Goal: Find specific page/section: Find specific page/section

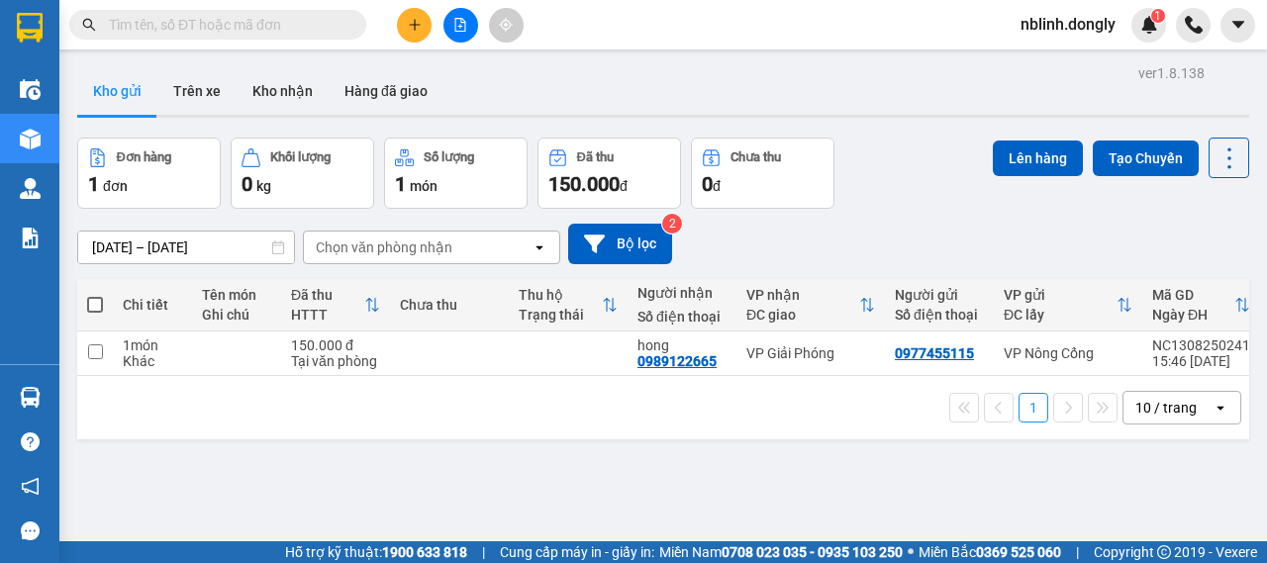
click at [231, 27] on input "text" at bounding box center [226, 25] width 234 height 22
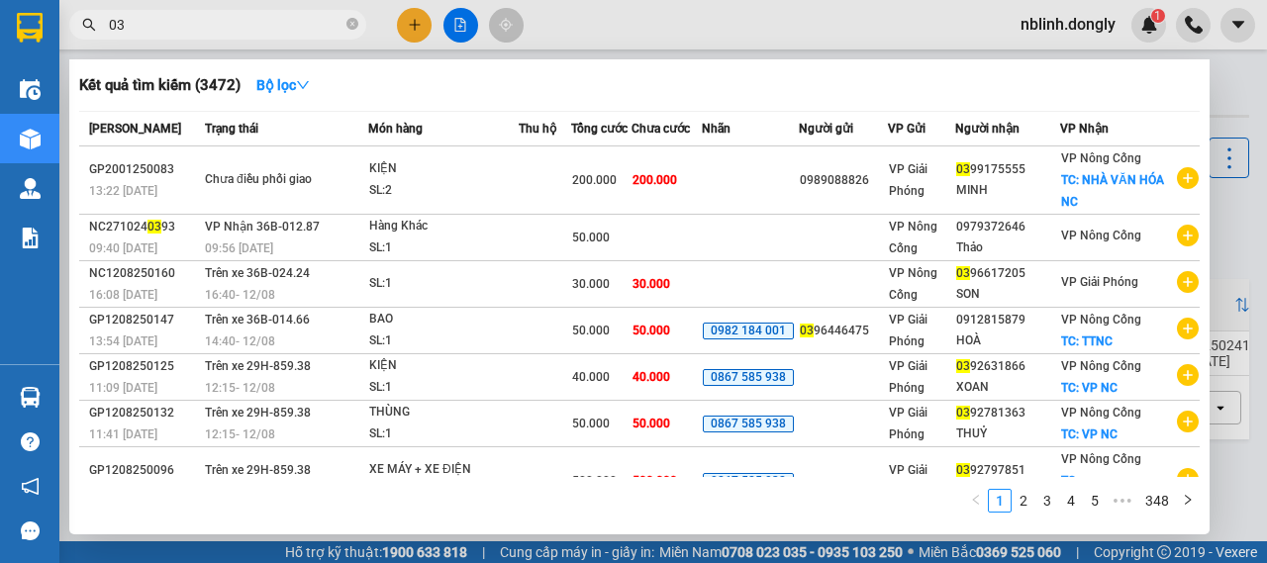
type input "0"
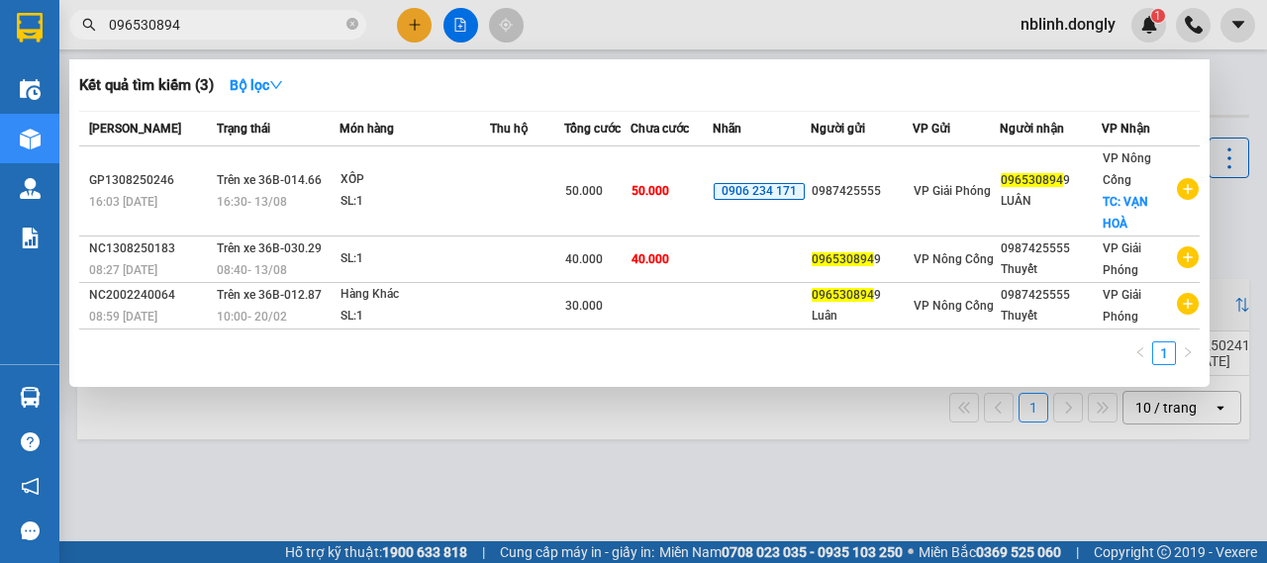
type input "0965308949"
click at [351, 24] on icon "close-circle" at bounding box center [352, 24] width 12 height 12
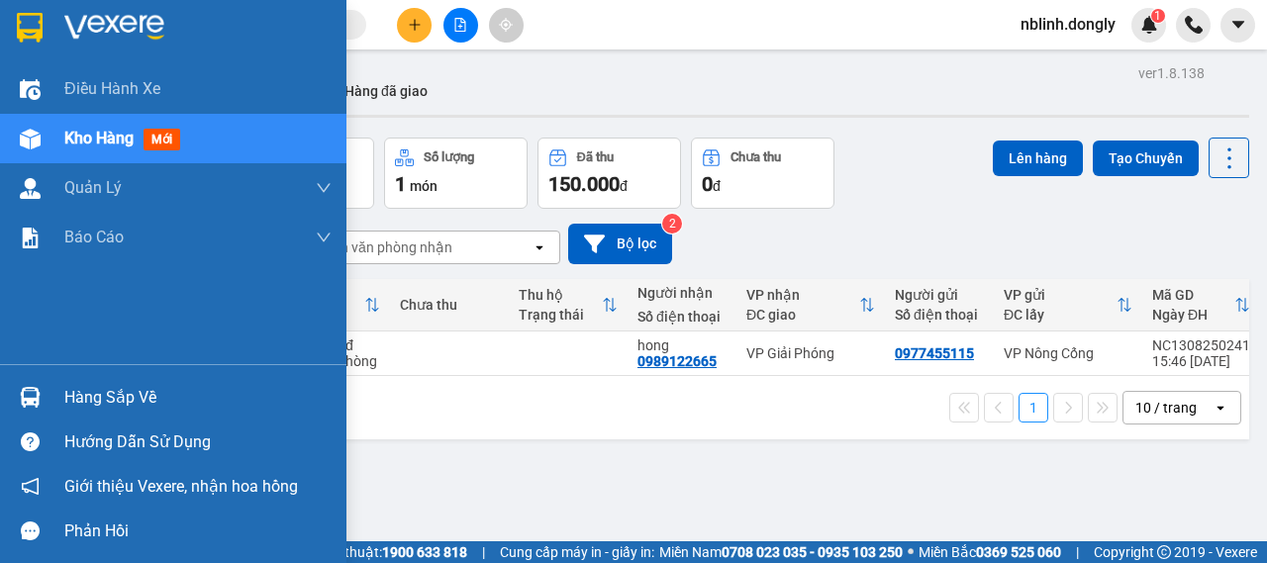
click at [98, 23] on img at bounding box center [114, 28] width 100 height 30
click at [107, 25] on img at bounding box center [114, 28] width 100 height 30
click at [86, 29] on img at bounding box center [114, 28] width 100 height 30
click at [105, 27] on img at bounding box center [114, 28] width 100 height 30
click at [91, 27] on img at bounding box center [114, 28] width 100 height 30
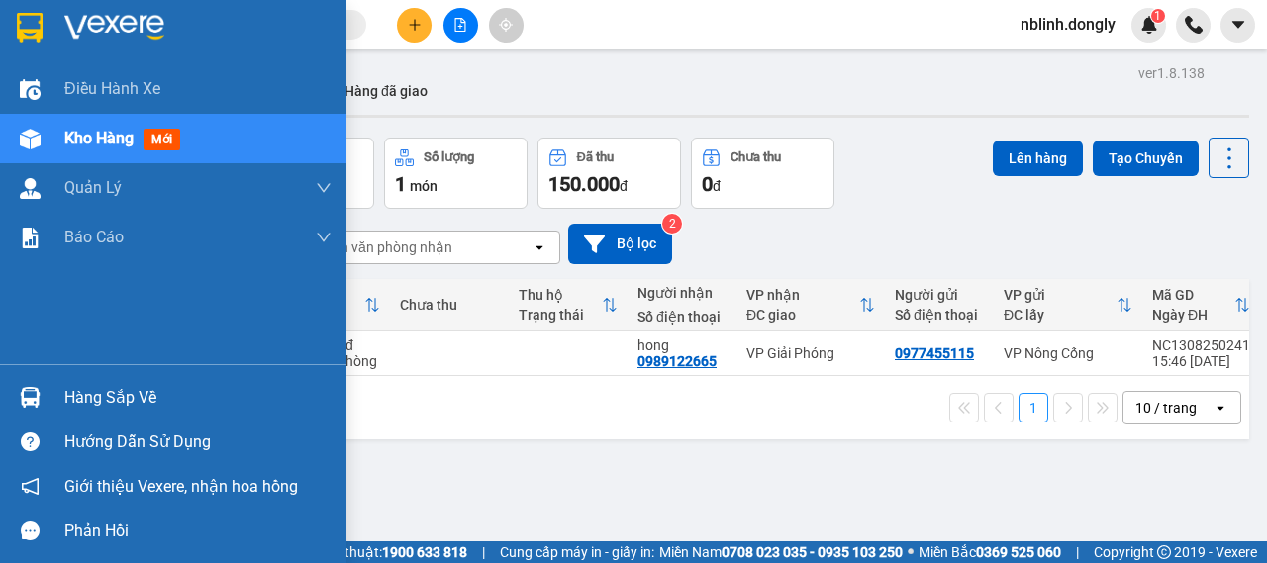
click at [88, 17] on img at bounding box center [114, 28] width 100 height 30
click at [81, 24] on img at bounding box center [114, 28] width 100 height 30
click at [112, 29] on img at bounding box center [114, 28] width 100 height 30
